Goal: Task Accomplishment & Management: Manage account settings

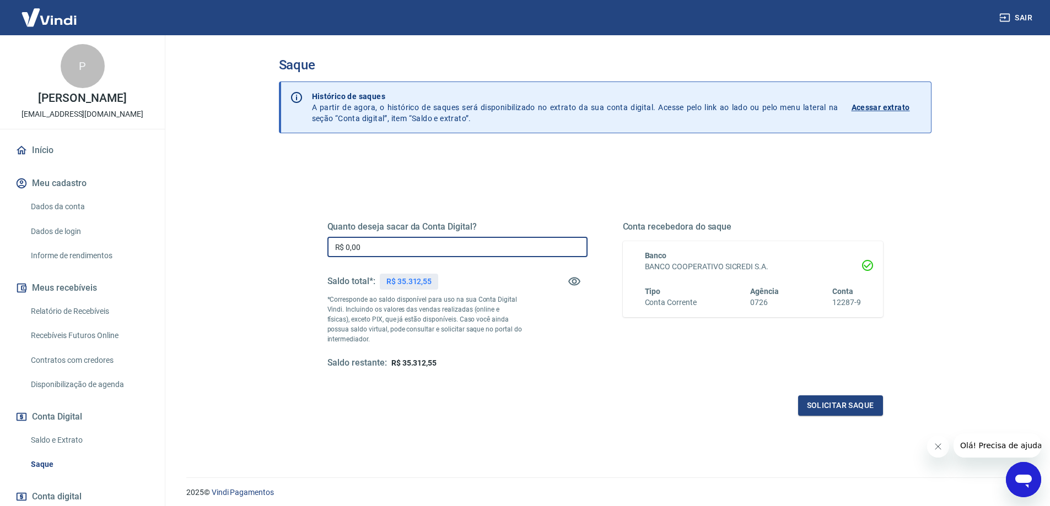
click at [465, 244] on input "R$ 0,00" at bounding box center [457, 247] width 260 height 20
type input "R$ 35.312,55"
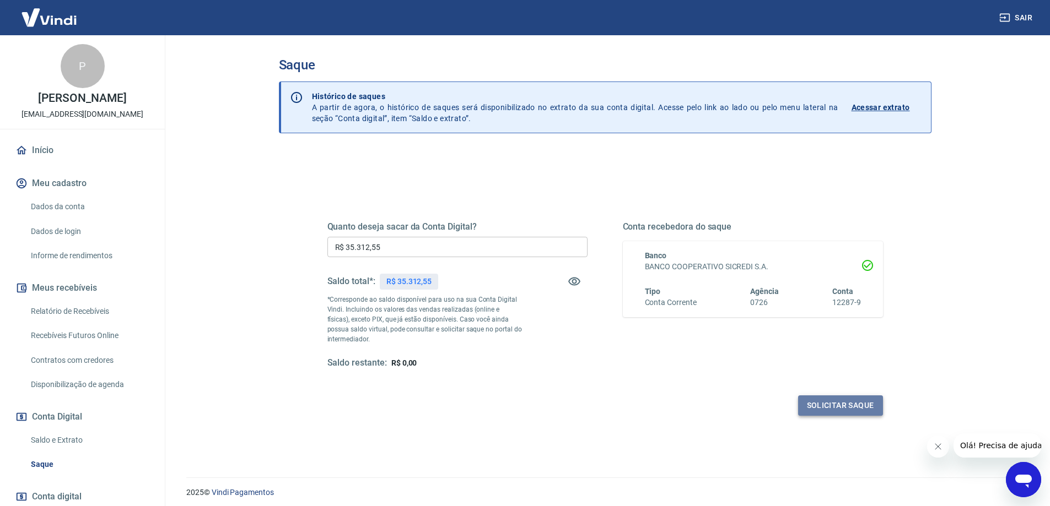
click at [852, 408] on button "Solicitar saque" at bounding box center [840, 406] width 85 height 20
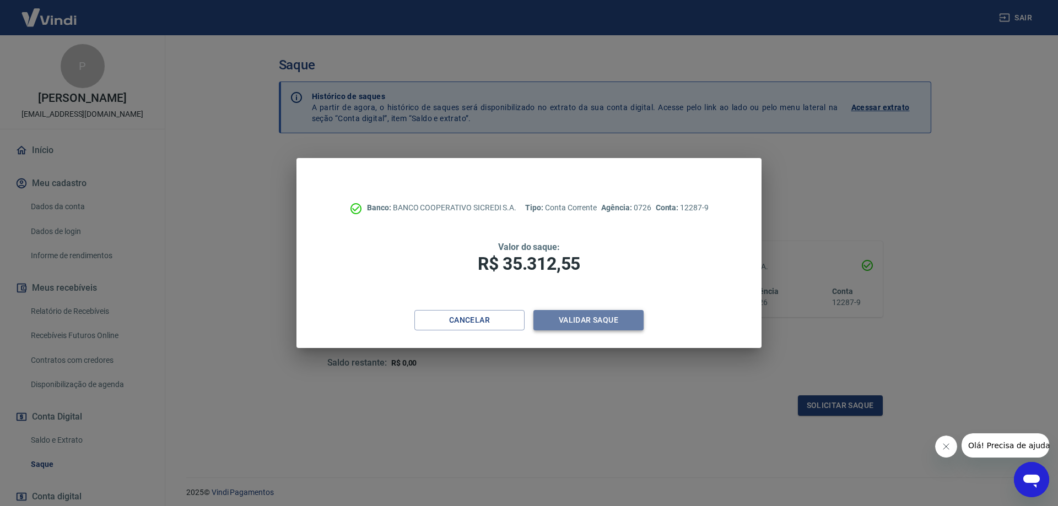
click at [595, 322] on button "Validar saque" at bounding box center [588, 320] width 110 height 20
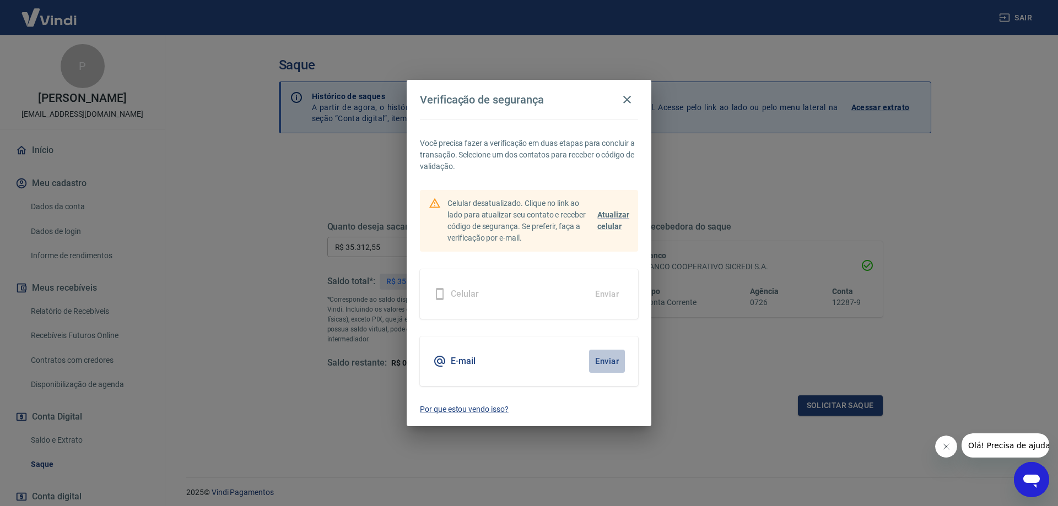
click at [610, 359] on button "Enviar" at bounding box center [607, 361] width 36 height 23
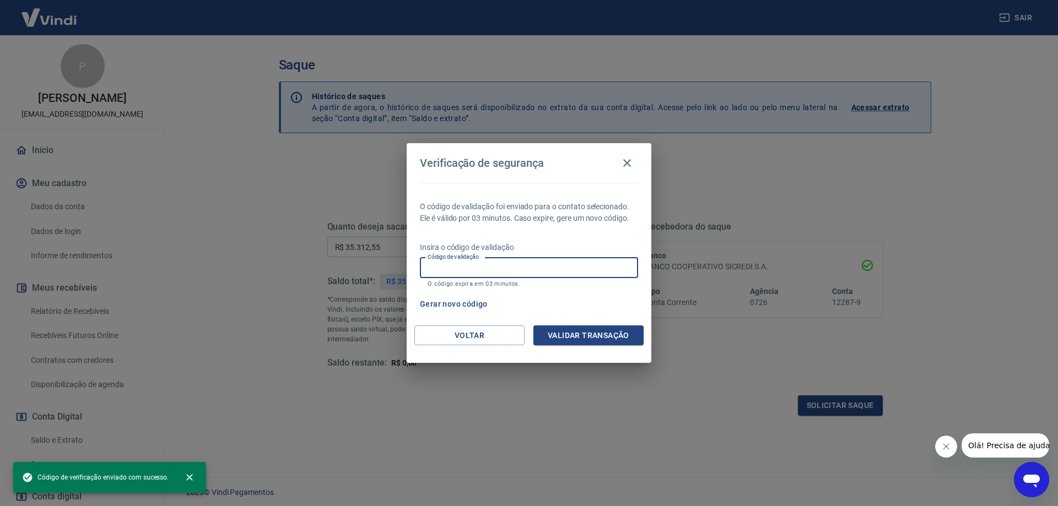
click at [553, 272] on input "Código de validação" at bounding box center [529, 268] width 218 height 20
paste input "116251"
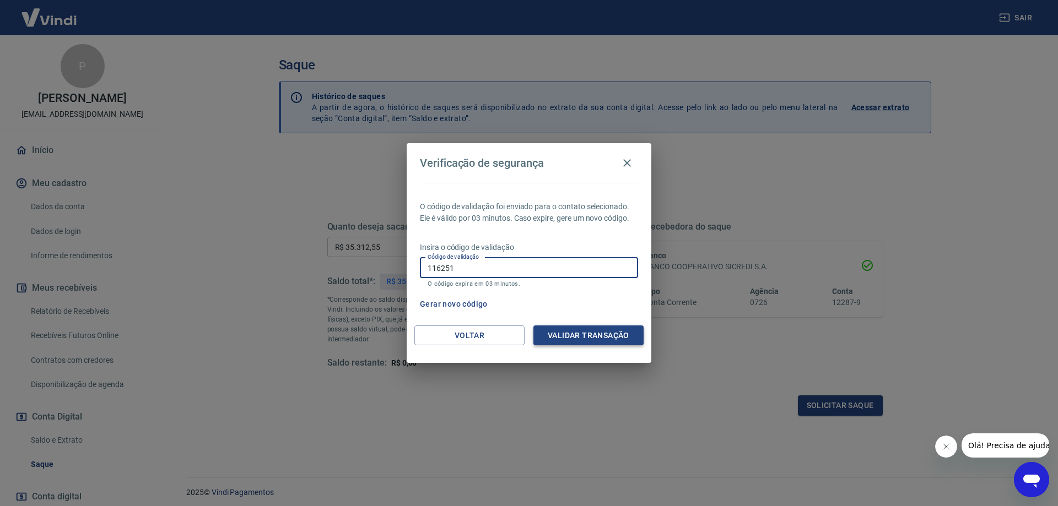
type input "116251"
click at [605, 335] on button "Validar transação" at bounding box center [588, 336] width 110 height 20
